Goal: Task Accomplishment & Management: Manage account settings

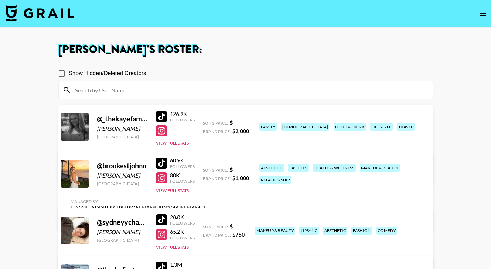
scroll to position [73, 0]
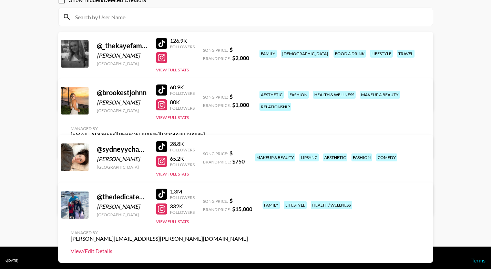
click at [248, 247] on link "View/Edit Details" at bounding box center [159, 250] width 177 height 7
click at [248, 200] on link "View/Edit Details" at bounding box center [159, 203] width 177 height 7
click at [248, 96] on link "View/Edit Details" at bounding box center [159, 99] width 177 height 7
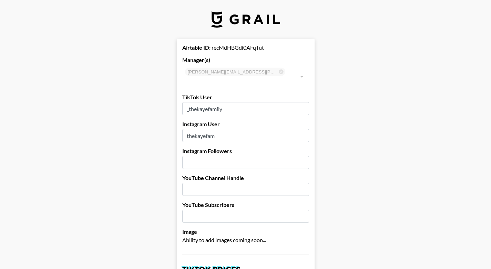
select select "USD"
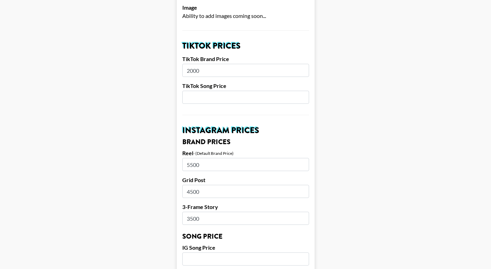
scroll to position [227, 0]
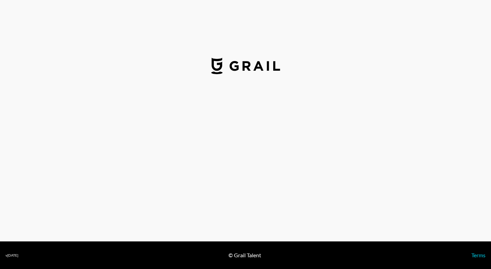
select select "USD"
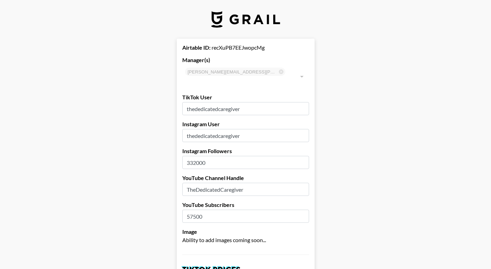
type input "[GEOGRAPHIC_DATA]"
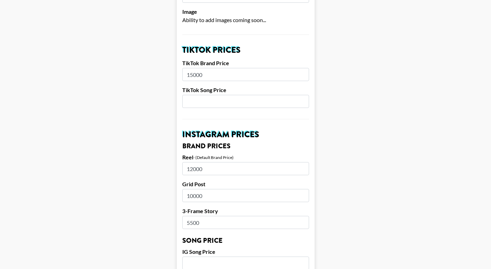
scroll to position [242, 0]
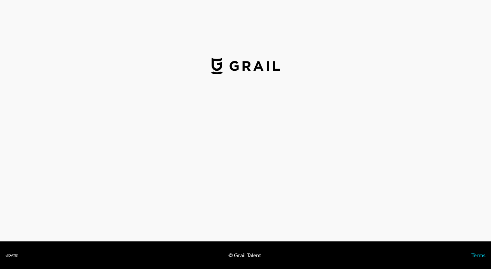
select select "USD"
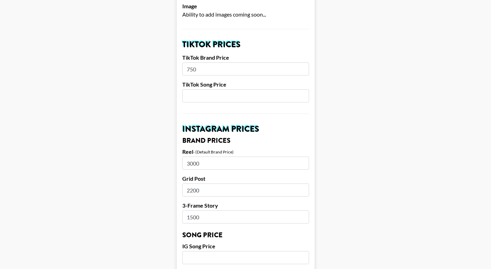
scroll to position [234, 0]
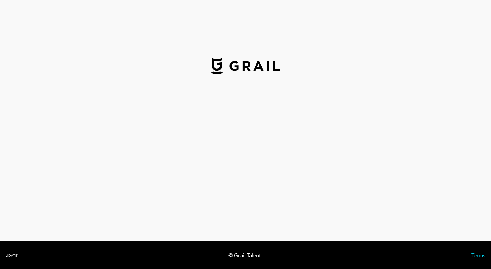
select select "USD"
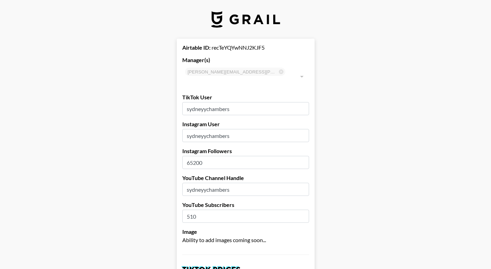
type input "United States"
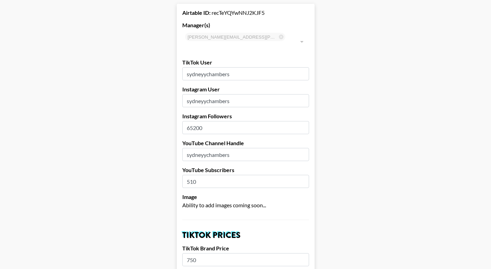
scroll to position [31, 0]
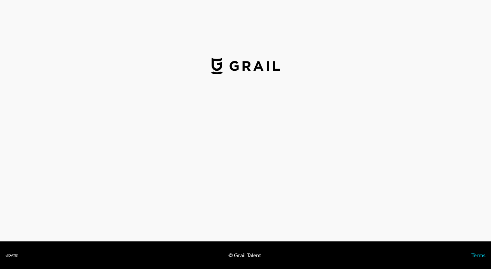
select select "USD"
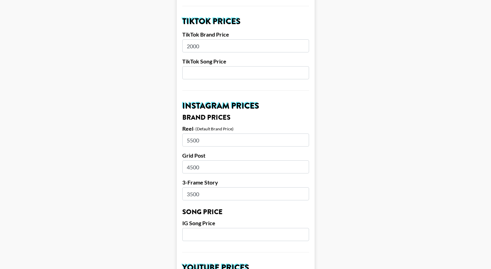
scroll to position [248, 0]
